Goal: Task Accomplishment & Management: Use online tool/utility

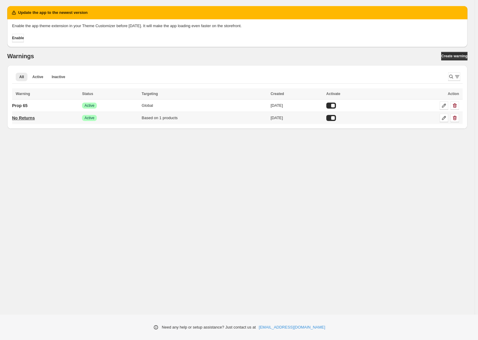
click at [32, 117] on p "No Returns" at bounding box center [23, 118] width 23 height 6
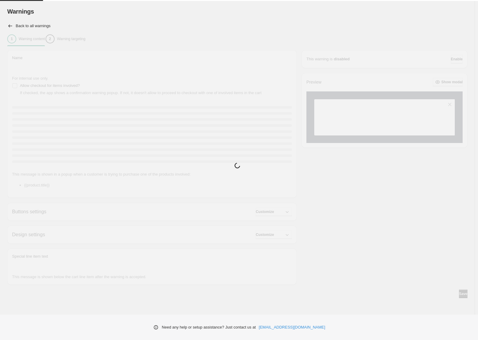
type input "**********"
